Goal: Task Accomplishment & Management: Manage account settings

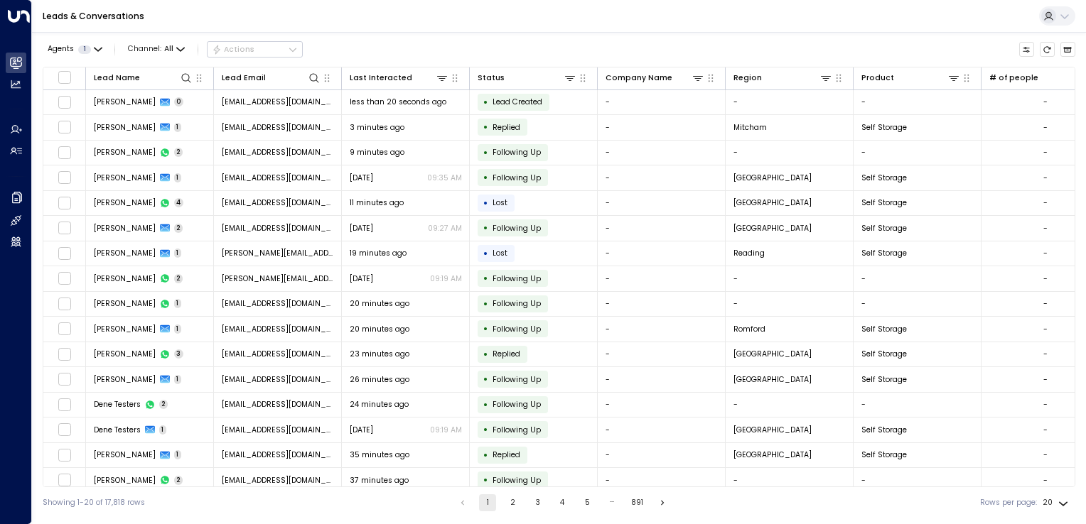
click at [1064, 11] on icon at bounding box center [1064, 16] width 11 height 11
click at [1064, 10] on div at bounding box center [543, 262] width 1086 height 524
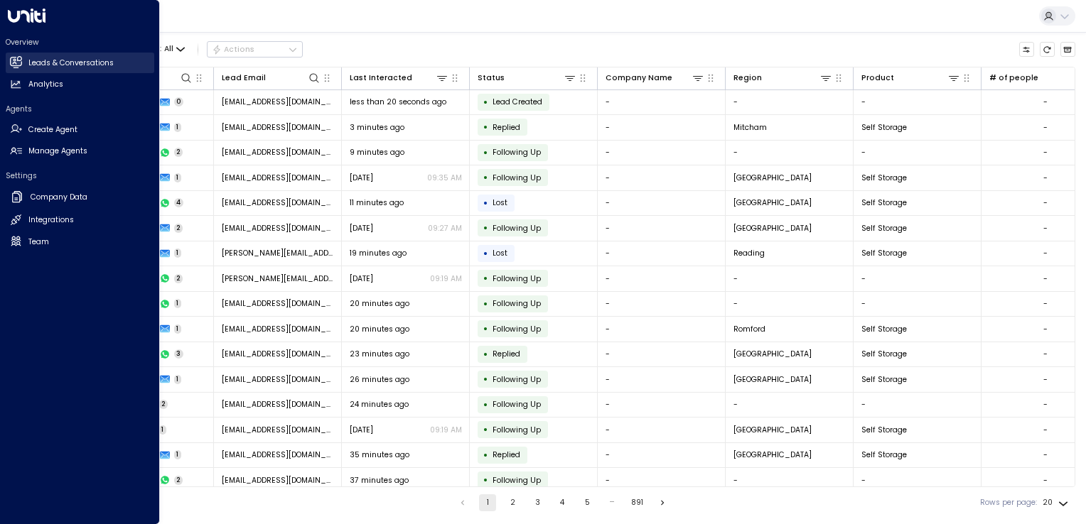
click at [28, 64] on h2 "Leads & Conversations" at bounding box center [70, 63] width 85 height 11
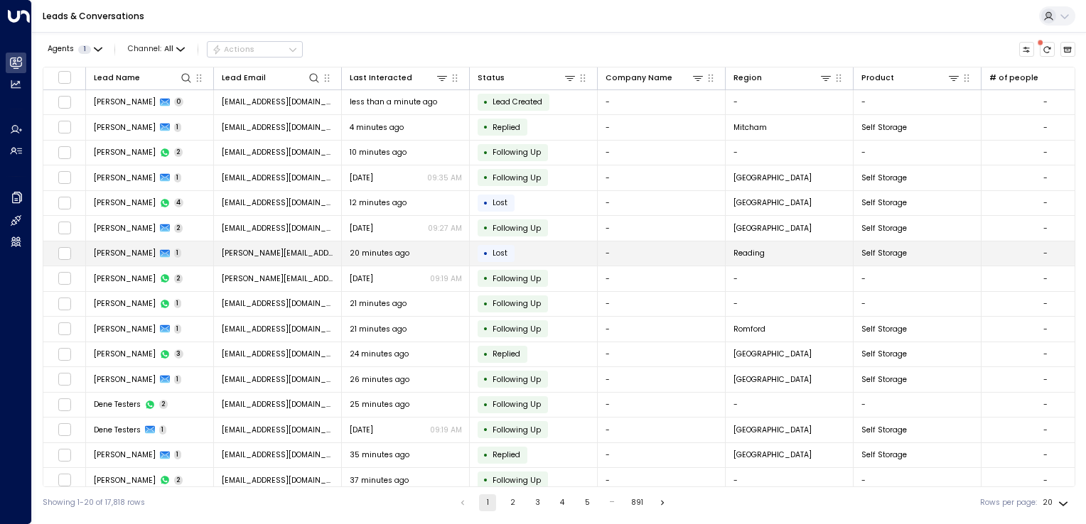
click at [515, 252] on td "• Lost" at bounding box center [534, 254] width 128 height 25
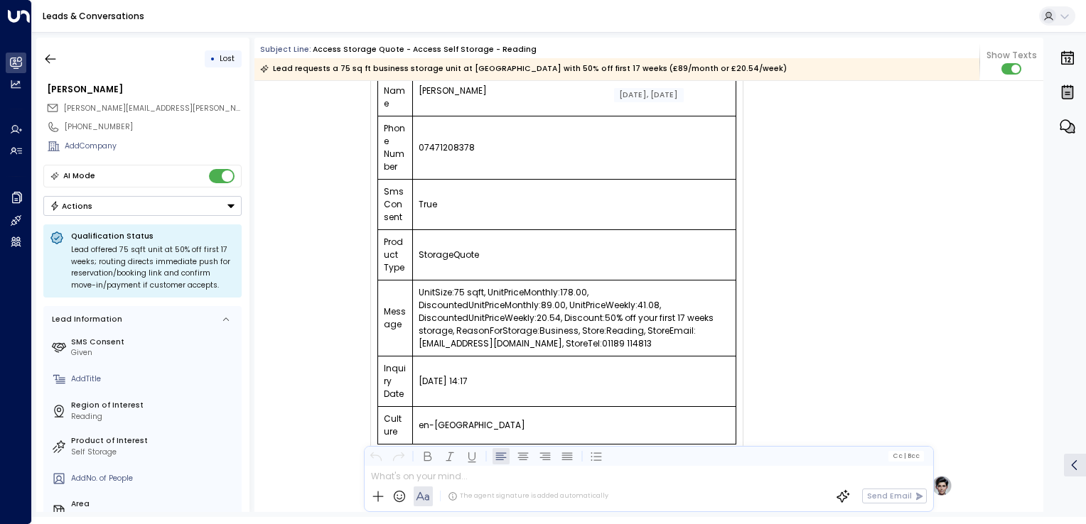
scroll to position [197, 0]
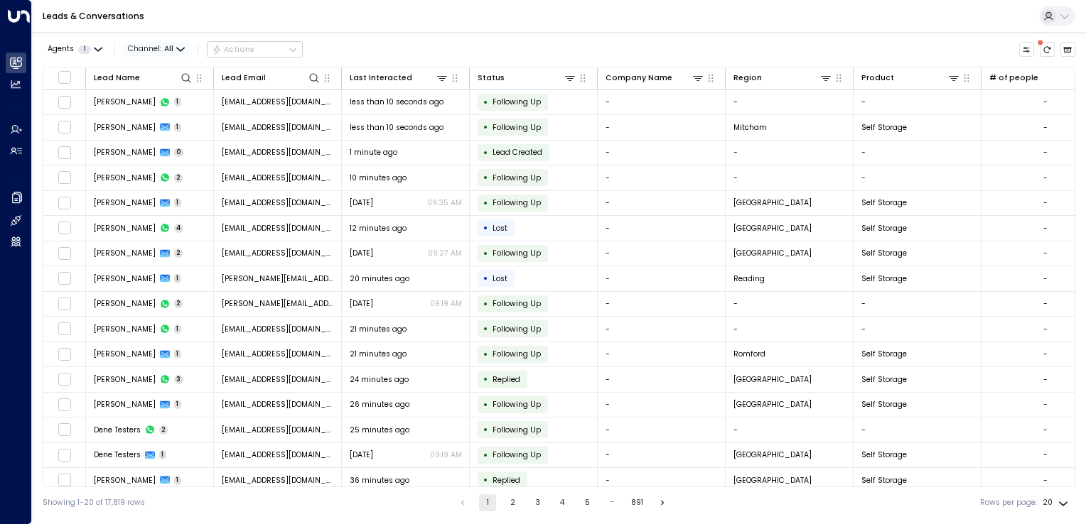
click at [182, 53] on icon "button" at bounding box center [180, 49] width 9 height 9
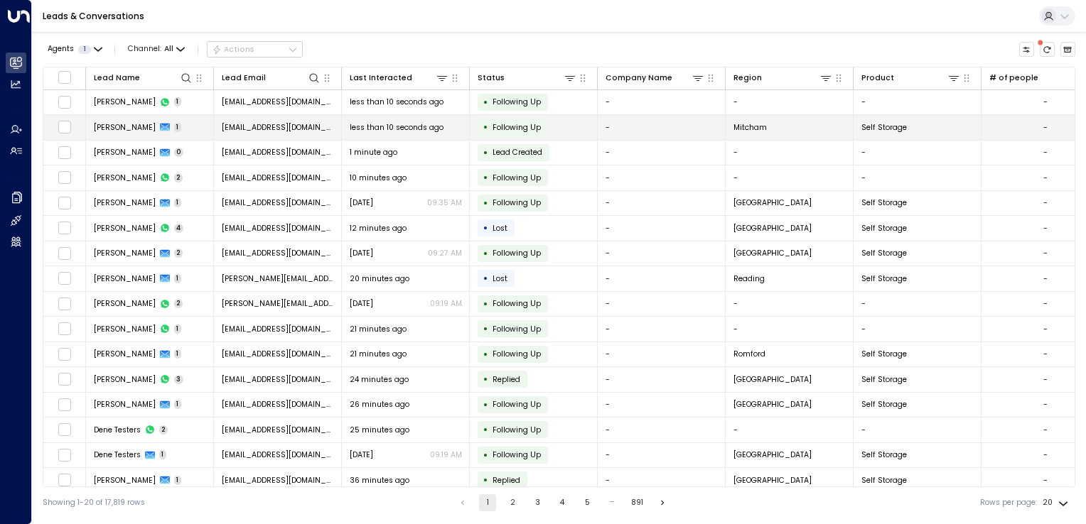
drag, startPoint x: 195, startPoint y: 104, endPoint x: 197, endPoint y: 130, distance: 25.6
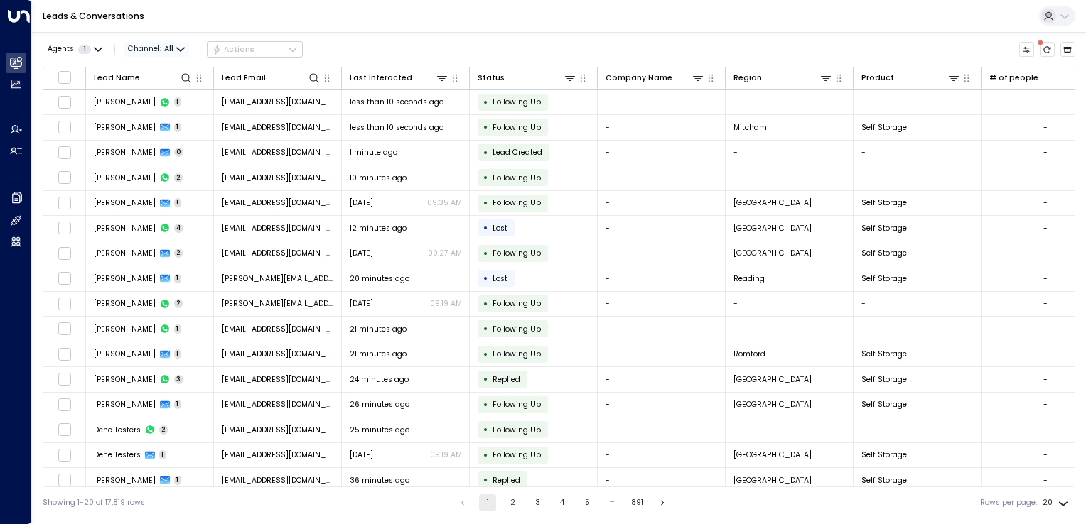
click at [179, 54] on span "Channel: All" at bounding box center [156, 49] width 65 height 15
click at [182, 50] on div "All SMS Email WhatsApp Voice Web Chat" at bounding box center [543, 262] width 1086 height 524
click at [188, 78] on icon at bounding box center [185, 77] width 11 height 11
type input "*******"
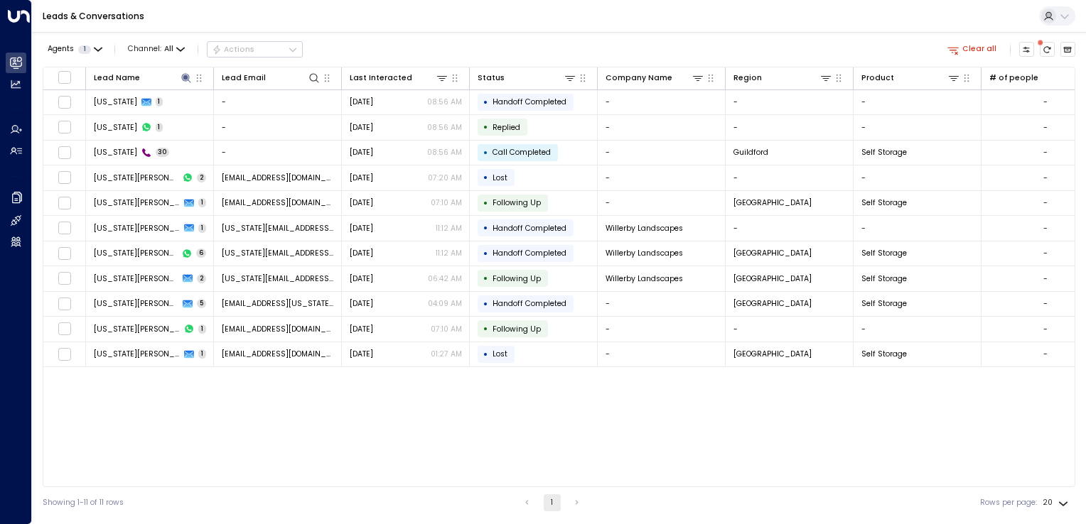
click at [181, 413] on div "Lead Name Lead Email Last Interacted Status Company Name Region Product # of pe…" at bounding box center [559, 277] width 1032 height 421
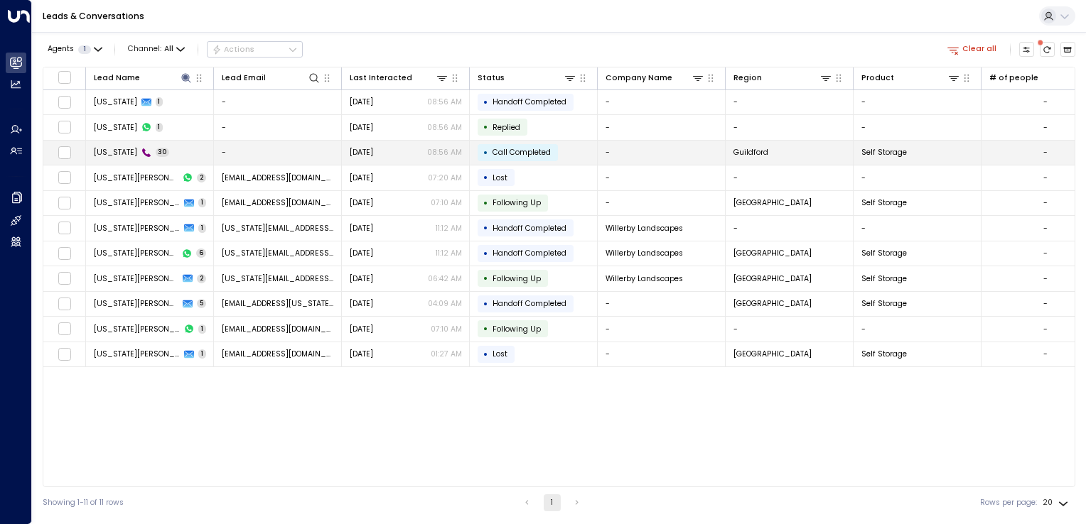
click at [112, 147] on span "[US_STATE]" at bounding box center [115, 152] width 43 height 11
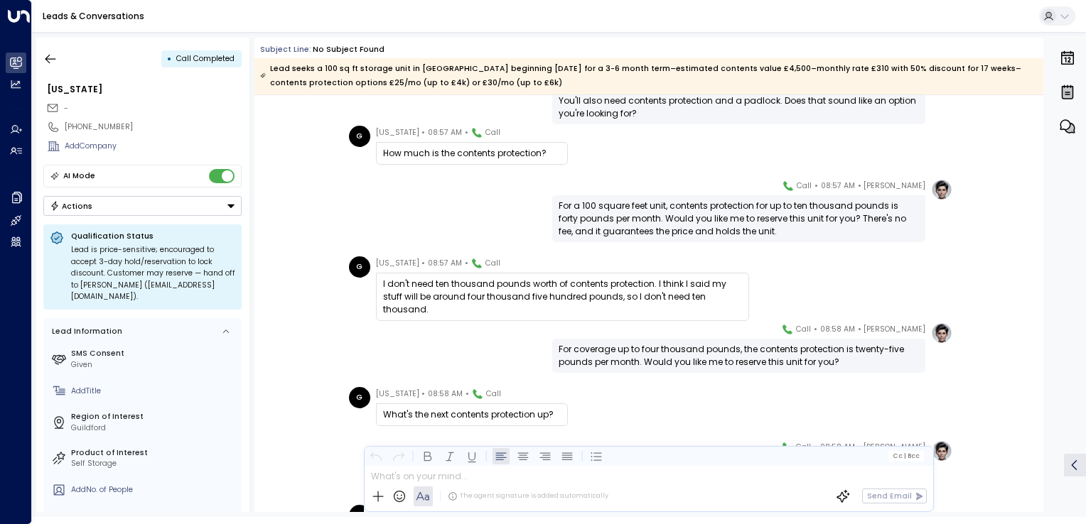
scroll to position [1270, 0]
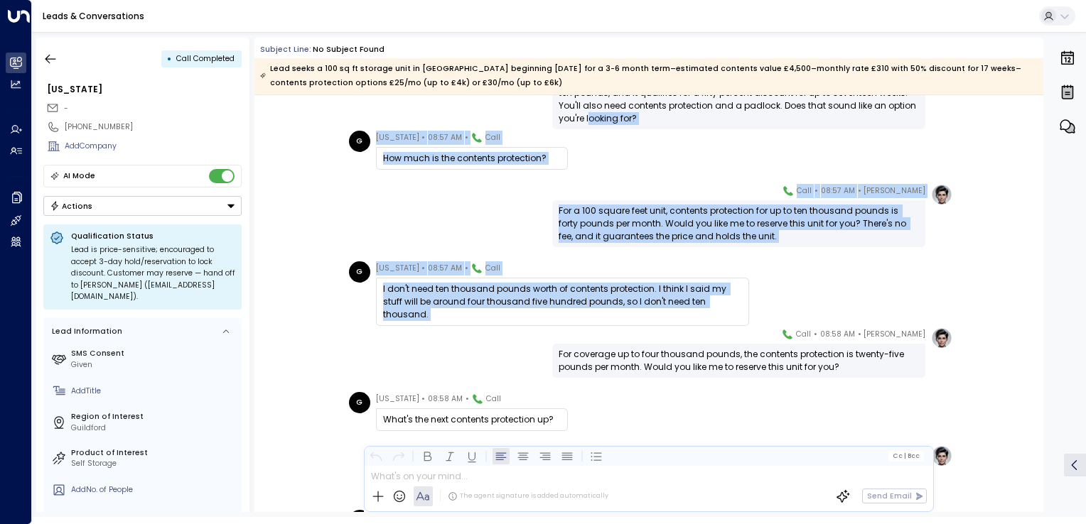
drag, startPoint x: 1039, startPoint y: 383, endPoint x: 1038, endPoint y: 373, distance: 10.0
drag, startPoint x: 1038, startPoint y: 373, endPoint x: 1006, endPoint y: 159, distance: 216.2
click at [1006, 159] on div "G [US_STATE] • 08:57 AM • Call How much is the contents protection?" at bounding box center [648, 150] width 789 height 39
click at [48, 58] on icon "button" at bounding box center [50, 58] width 11 height 9
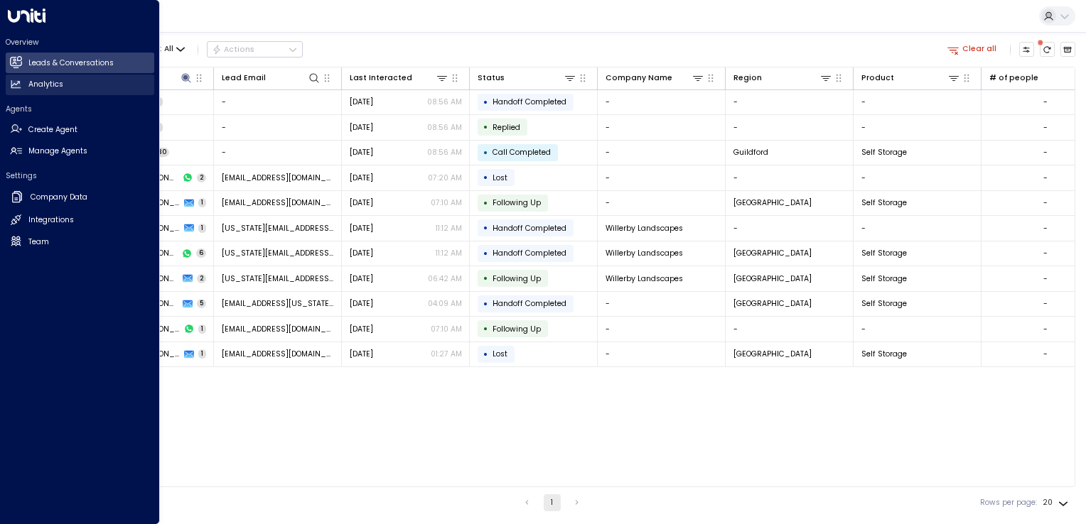
click at [21, 81] on icon at bounding box center [16, 84] width 12 height 12
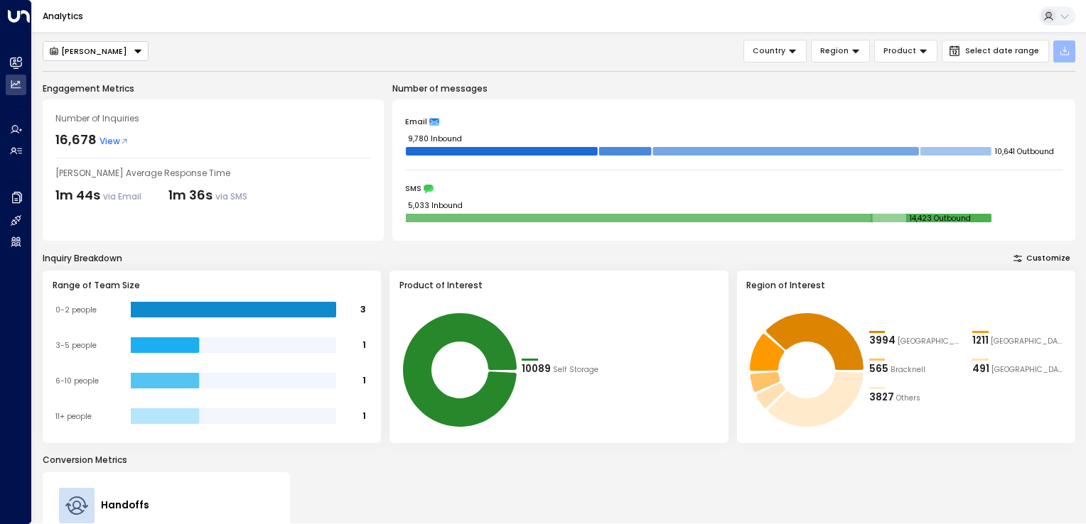
click at [1067, 50] on icon "button" at bounding box center [1064, 50] width 11 height 11
click at [909, 87] on p "Number of messages" at bounding box center [733, 88] width 683 height 13
click at [1066, 51] on icon "button" at bounding box center [1064, 50] width 11 height 11
click at [1025, 78] on p "Export All Data" at bounding box center [1020, 77] width 54 height 9
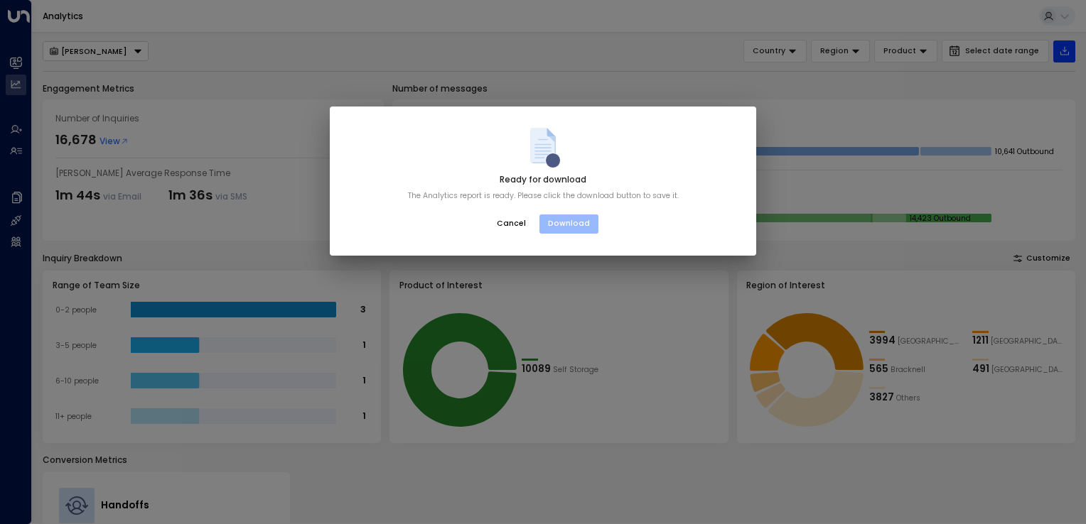
click at [570, 223] on button "Download" at bounding box center [568, 225] width 59 height 20
click at [571, 223] on button "Download" at bounding box center [568, 225] width 59 height 20
click at [580, 224] on button "Download" at bounding box center [568, 225] width 59 height 20
click at [588, 220] on button "Download" at bounding box center [568, 225] width 59 height 20
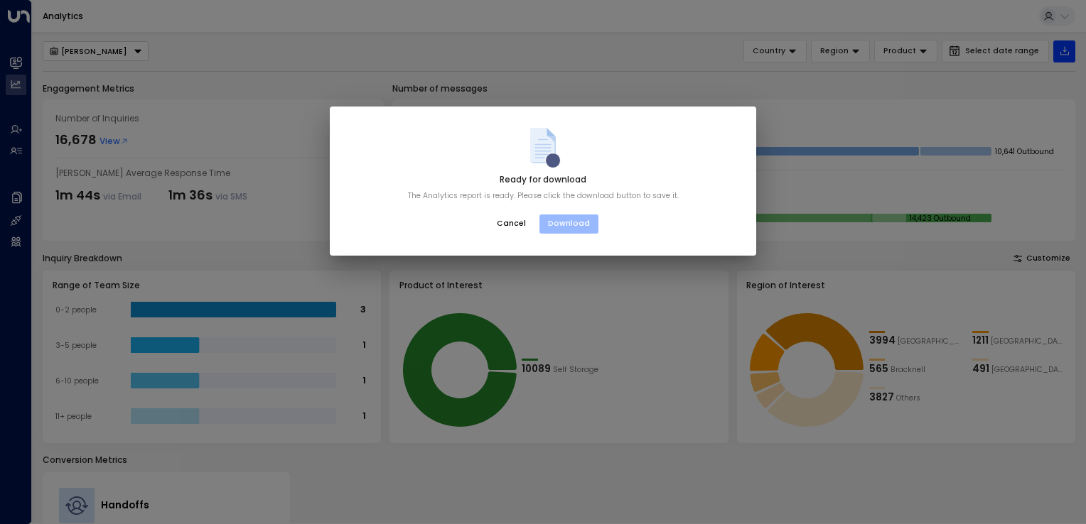
click at [588, 220] on button "Download" at bounding box center [568, 225] width 59 height 20
click at [517, 221] on button "Cancel" at bounding box center [511, 224] width 48 height 21
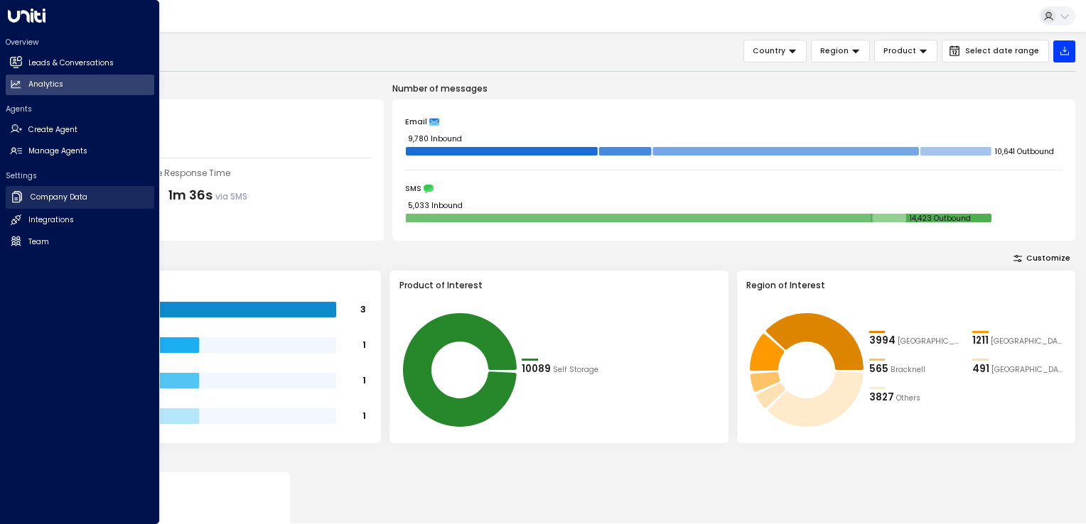
click at [55, 195] on h2 "Company Data" at bounding box center [59, 197] width 57 height 11
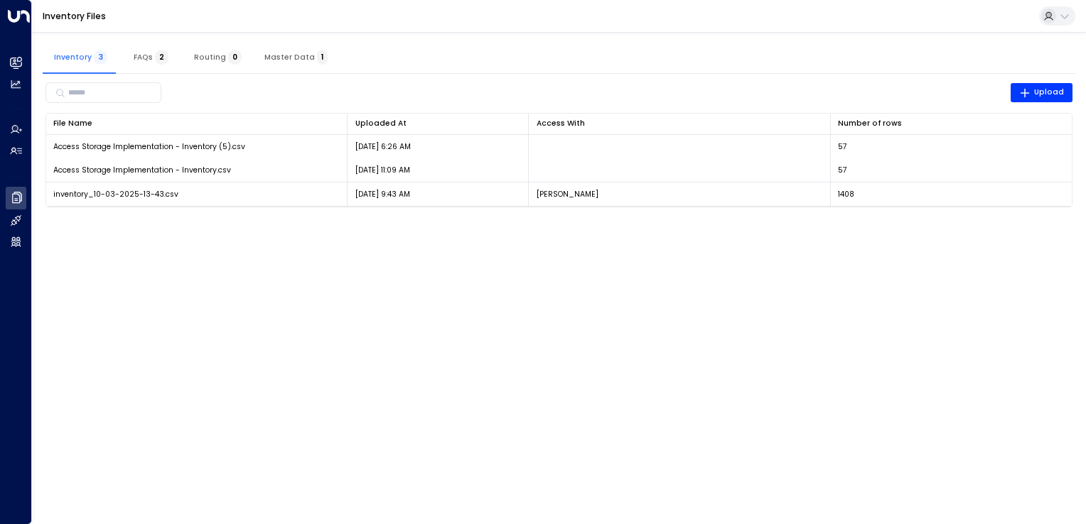
click at [374, 221] on html "Overview Leads & Conversations Leads & Conversations Analytics Analytics Agents…" at bounding box center [543, 110] width 1086 height 221
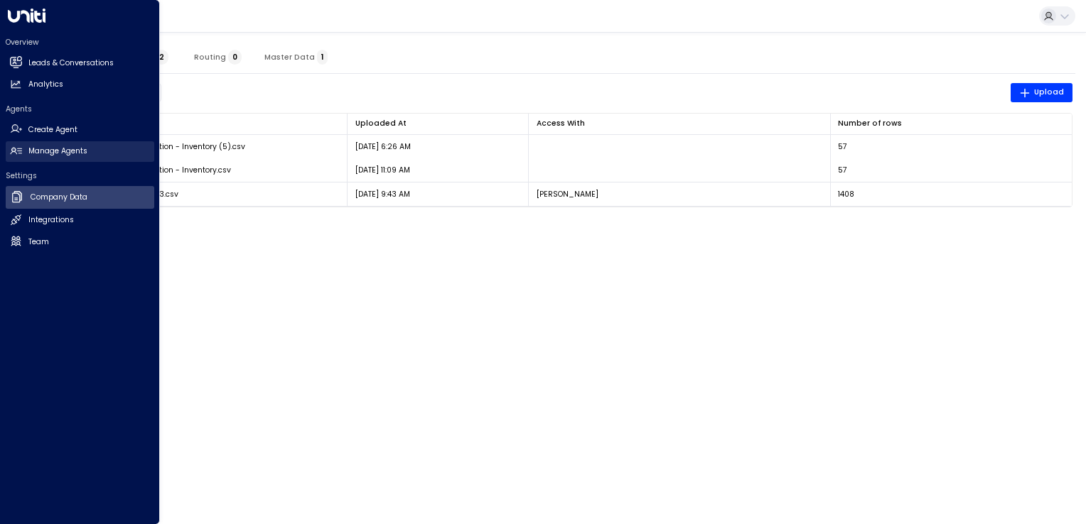
click at [53, 148] on h2 "Manage Agents" at bounding box center [57, 151] width 59 height 11
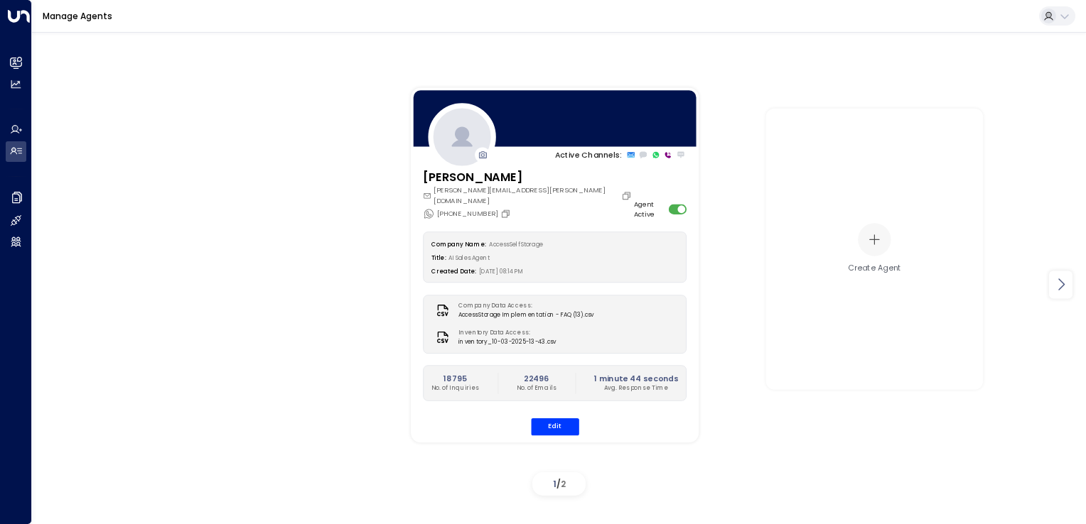
click at [1056, 282] on icon at bounding box center [1060, 284] width 17 height 17
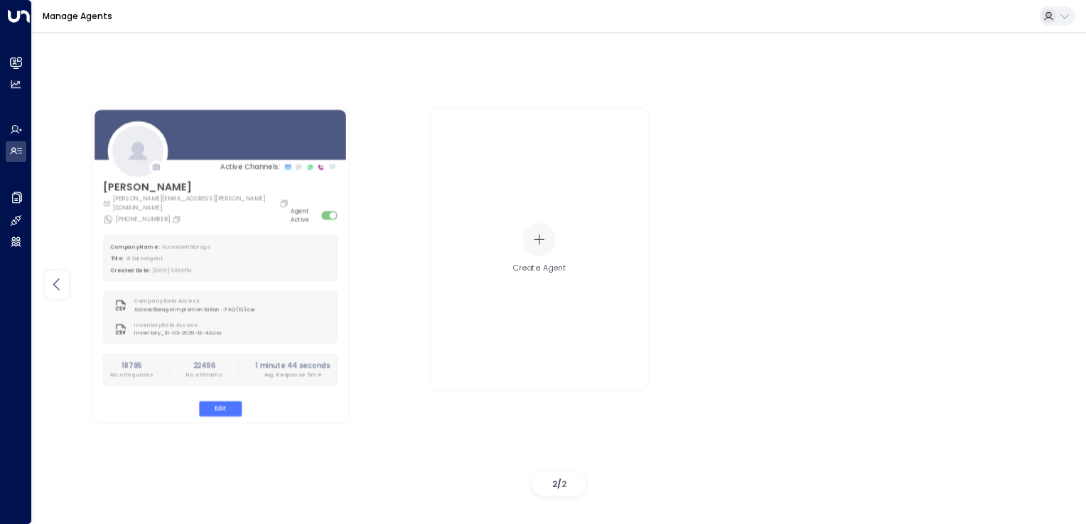
click at [59, 281] on icon at bounding box center [56, 284] width 17 height 17
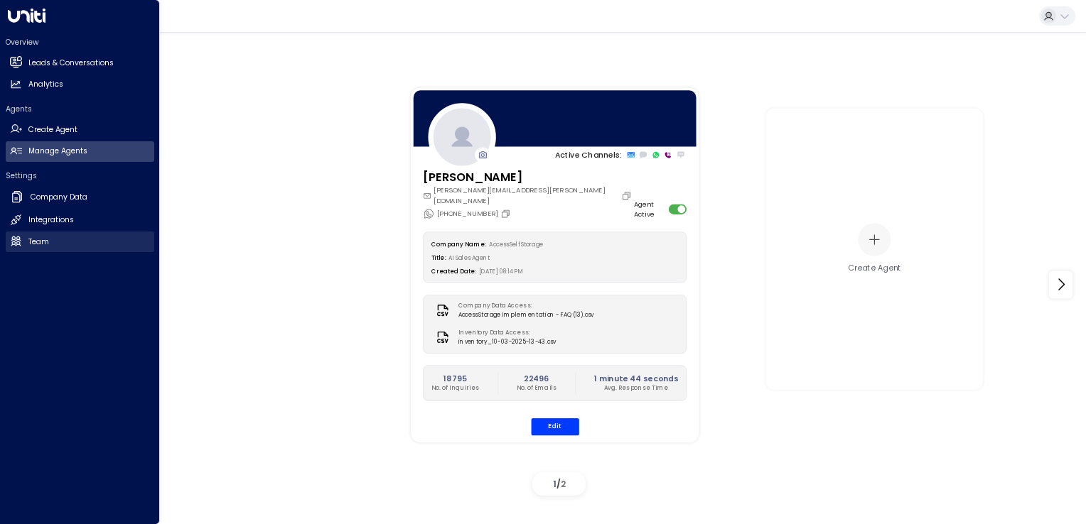
click at [43, 233] on link "Team Team" at bounding box center [80, 242] width 148 height 21
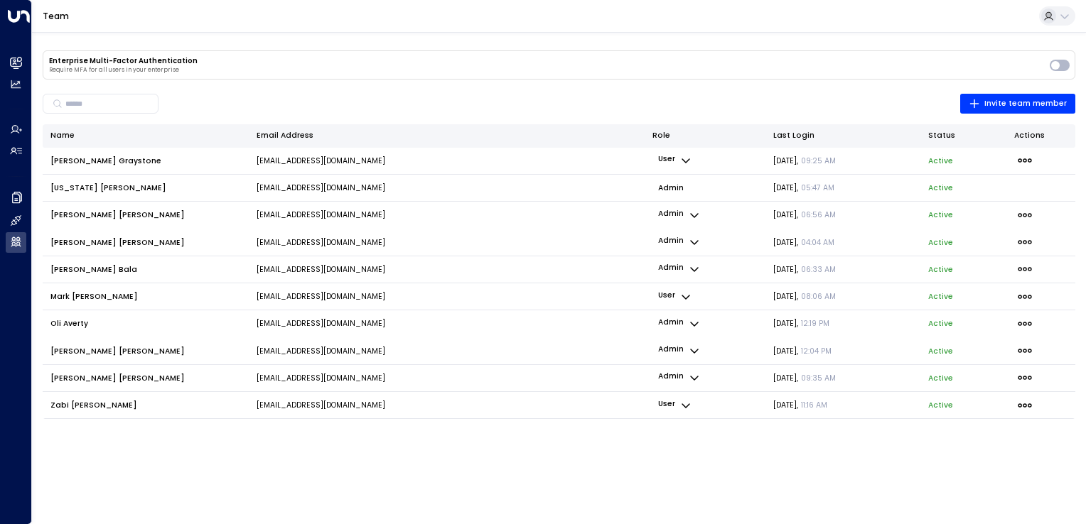
click at [691, 407] on icon "button" at bounding box center [685, 405] width 11 height 11
click at [690, 428] on li "Admin" at bounding box center [705, 431] width 68 height 20
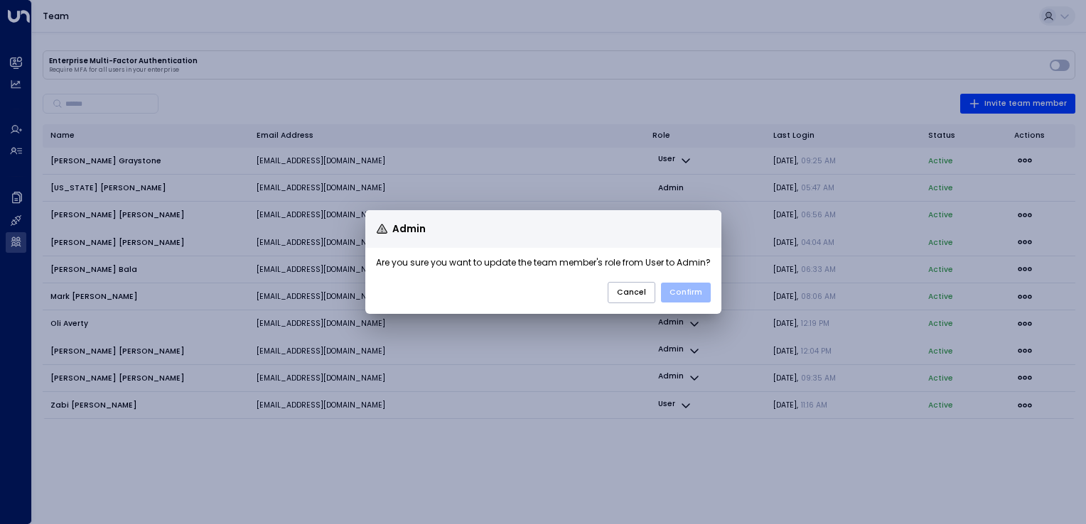
click at [695, 289] on button "Confirm" at bounding box center [686, 293] width 50 height 20
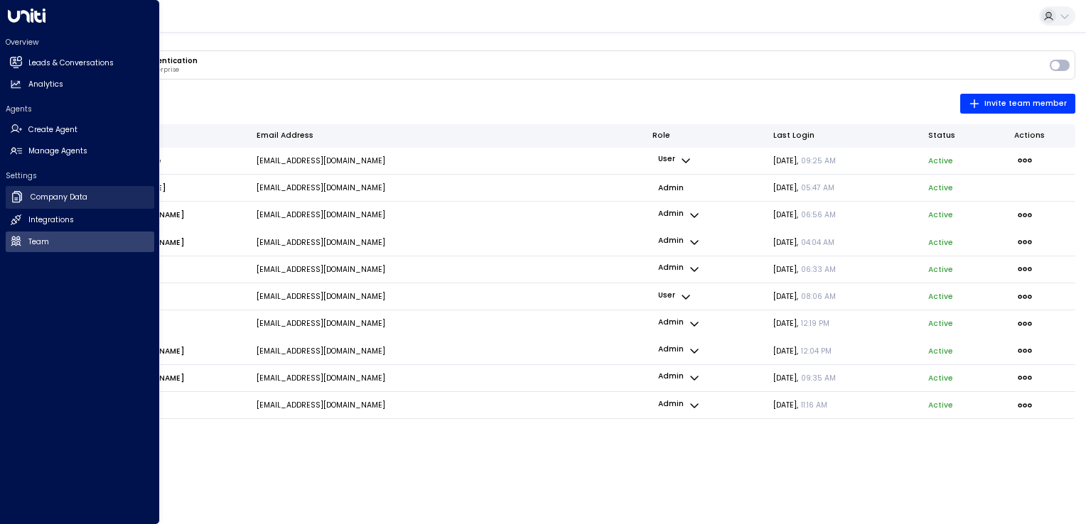
click at [43, 197] on h2 "Company Data" at bounding box center [59, 197] width 57 height 11
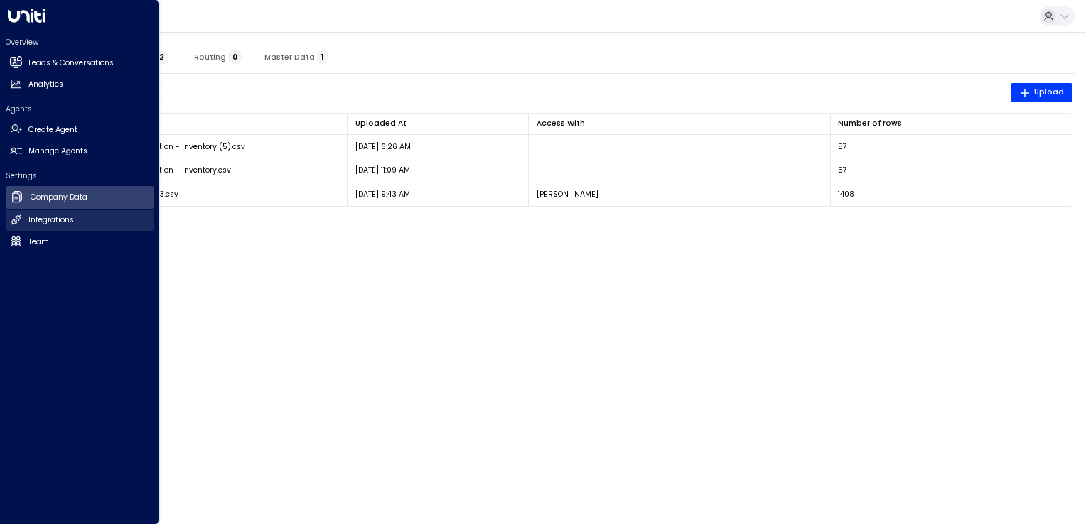
click at [36, 222] on h2 "Integrations" at bounding box center [50, 220] width 45 height 11
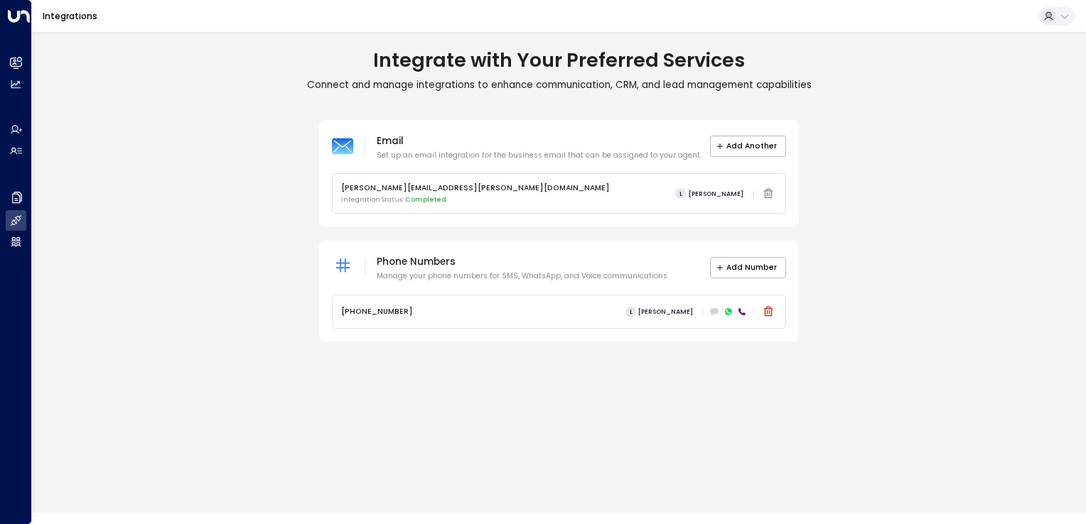
click at [1066, 7] on button at bounding box center [1057, 15] width 36 height 19
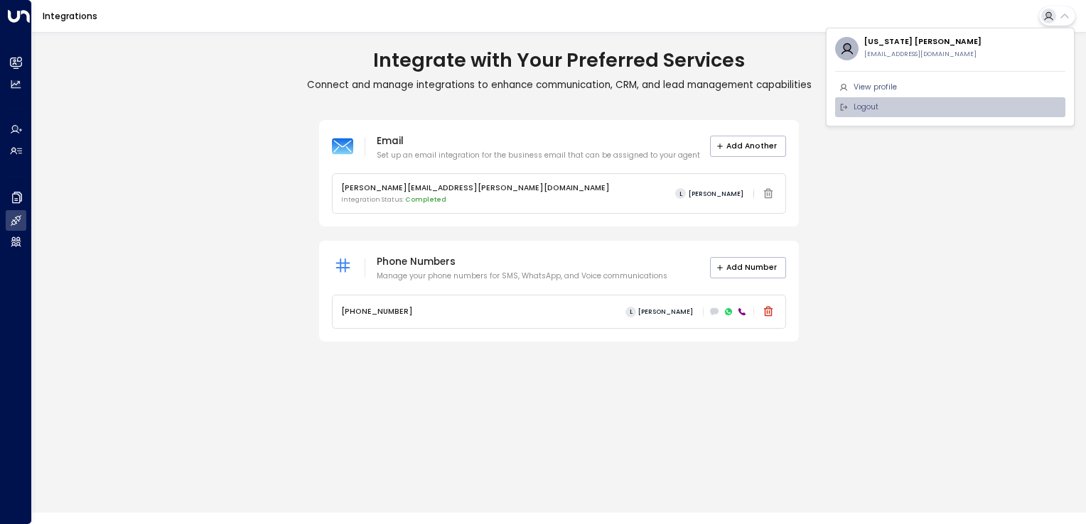
click at [862, 109] on span "Logout" at bounding box center [865, 107] width 25 height 11
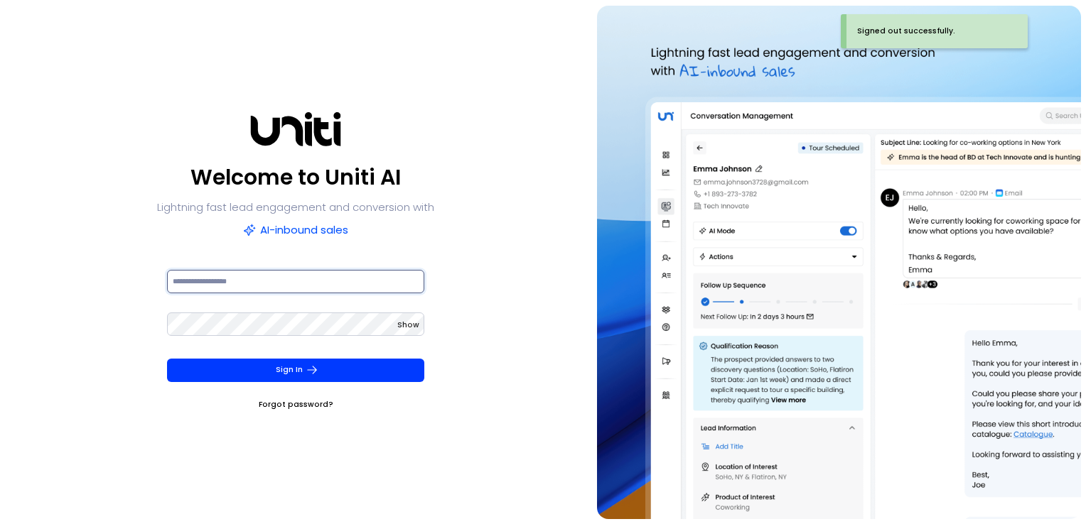
type input "**********"
